Goal: Information Seeking & Learning: Check status

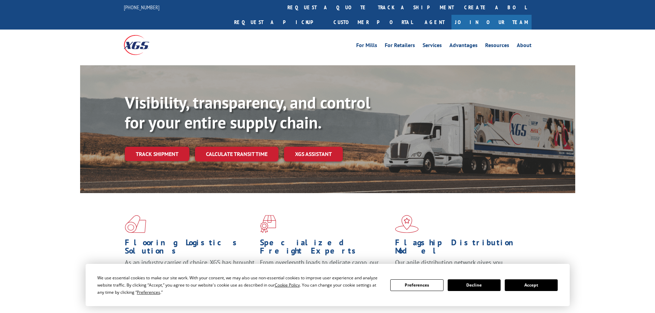
click at [169, 153] on div "Visibility, transparency, and control for your entire supply chain. Track shipm…" at bounding box center [350, 141] width 450 height 96
click at [168, 147] on link "Track shipment" at bounding box center [157, 154] width 65 height 14
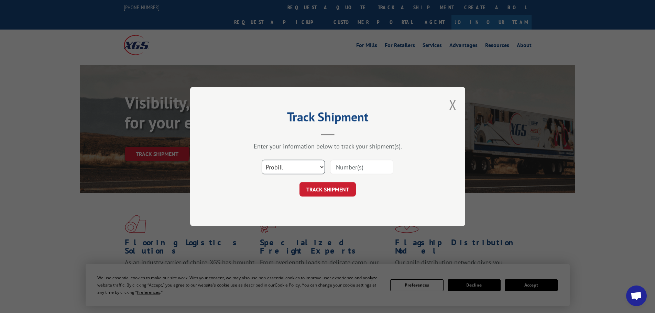
click at [322, 167] on select "Select category... Probill BOL PO" at bounding box center [293, 167] width 63 height 14
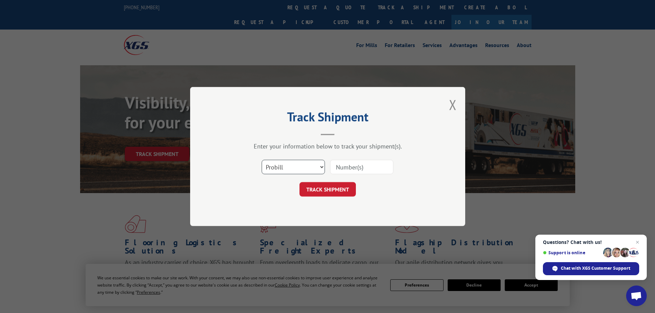
select select "bol"
click at [262, 160] on select "Select category... Probill BOL PO" at bounding box center [293, 167] width 63 height 14
click at [347, 167] on input at bounding box center [361, 167] width 63 height 14
paste input "B691158"
type input "B691158"
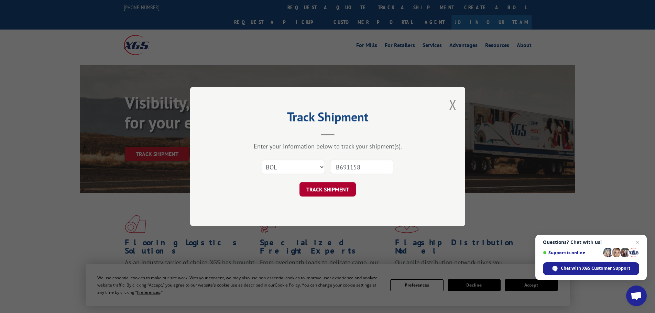
click at [331, 187] on button "TRACK SHIPMENT" at bounding box center [327, 189] width 56 height 14
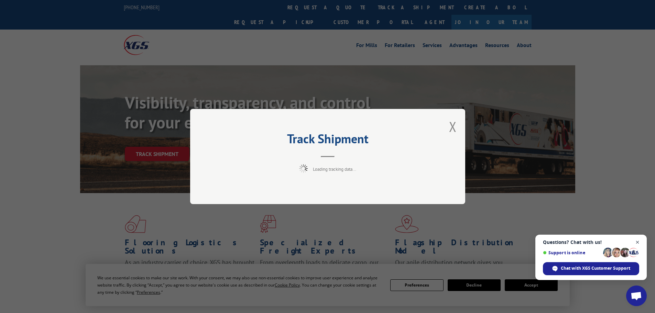
click at [637, 242] on span "Close chat" at bounding box center [637, 242] width 9 height 9
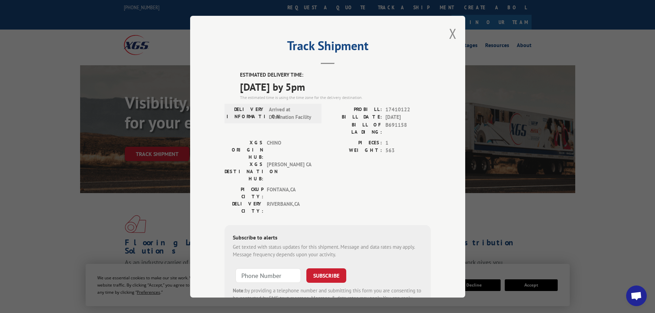
click at [54, 209] on div "Track Shipment ESTIMATED DELIVERY TIME: [DATE] by 5pm The estimated time is usi…" at bounding box center [327, 156] width 655 height 313
